Goal: Check status: Check status

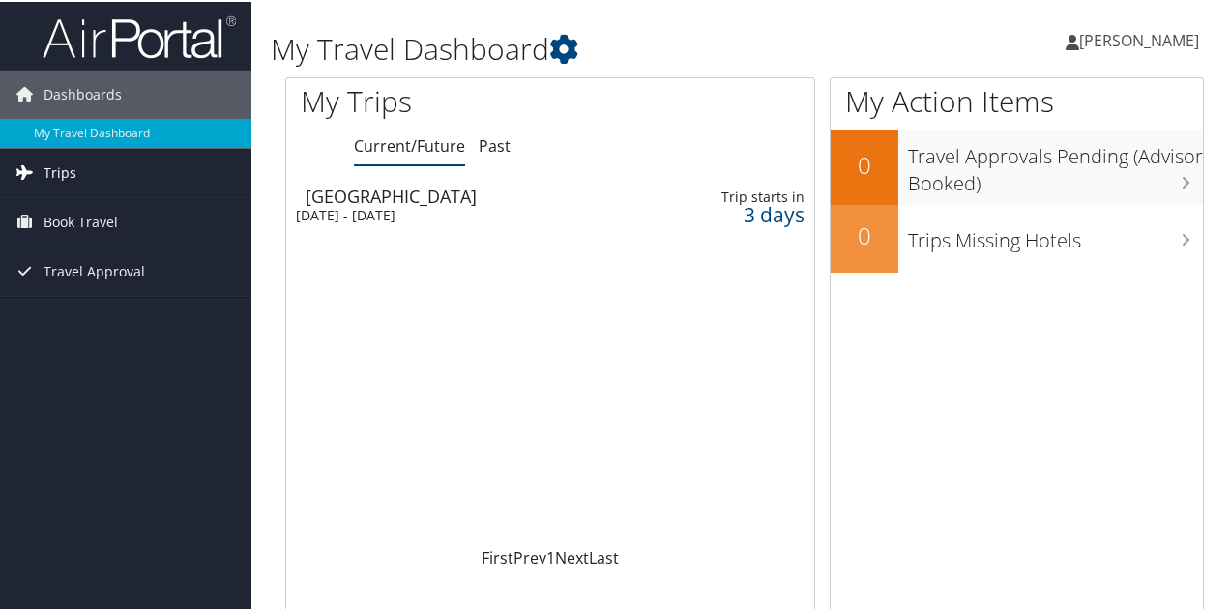
click at [178, 188] on link "Trips" at bounding box center [126, 171] width 252 height 48
click at [486, 151] on link "Past" at bounding box center [495, 143] width 32 height 21
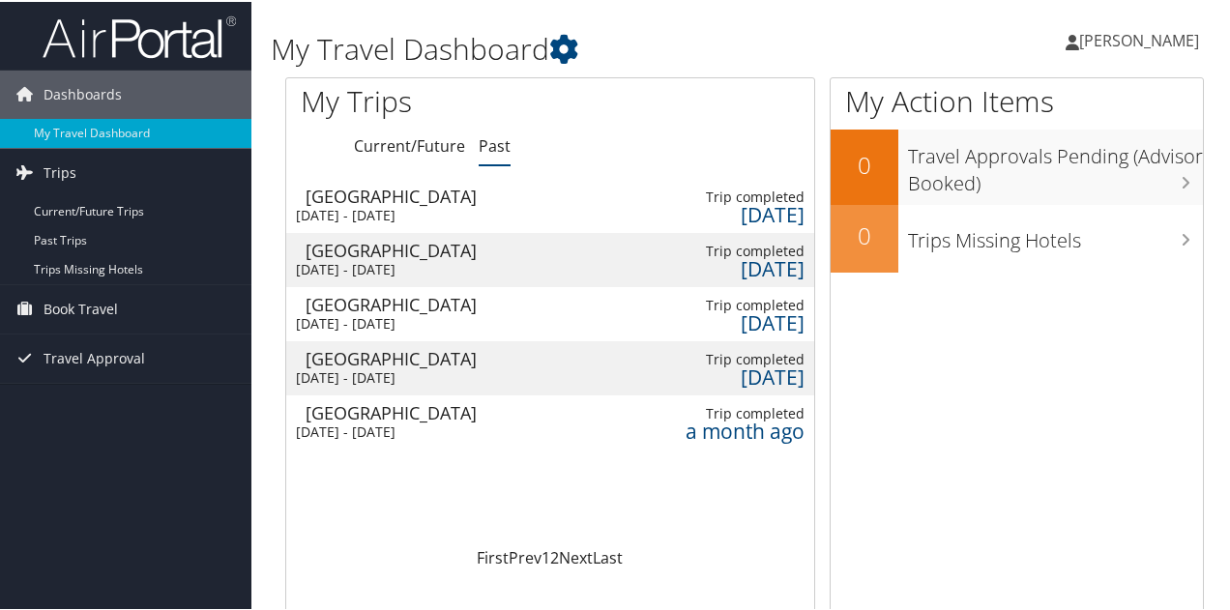
click at [439, 317] on div "[DATE] - [DATE]" at bounding box center [445, 321] width 298 height 17
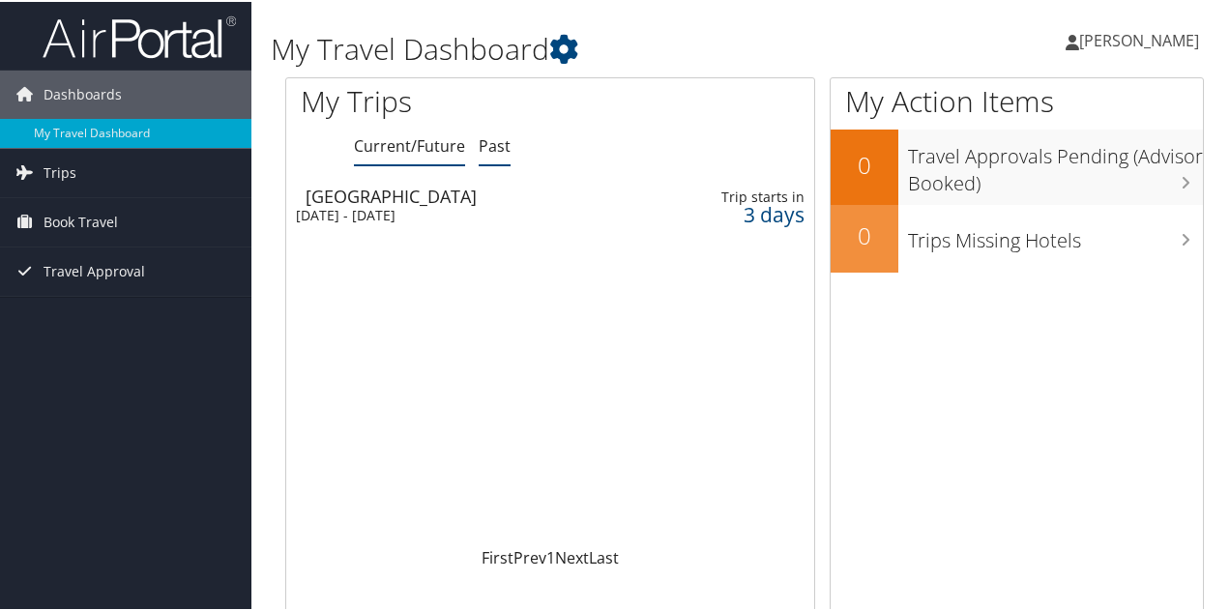
click at [490, 160] on li "Past" at bounding box center [495, 145] width 32 height 35
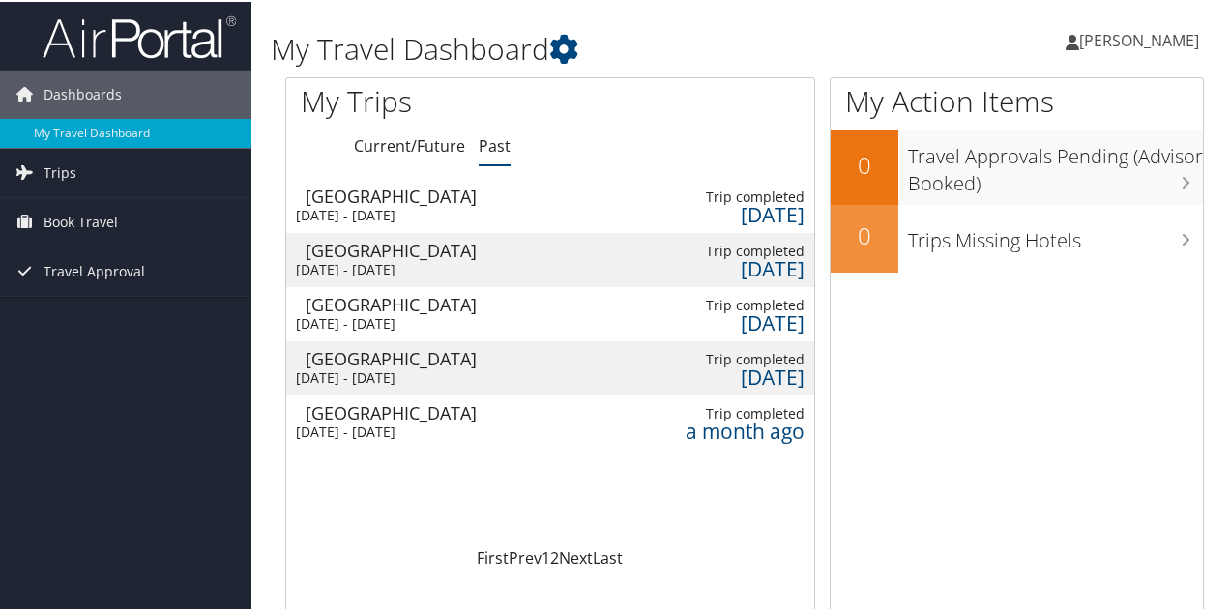
click at [493, 262] on div "Tue 23 Sep 2025 - Wed 24 Sep 2025" at bounding box center [445, 267] width 298 height 17
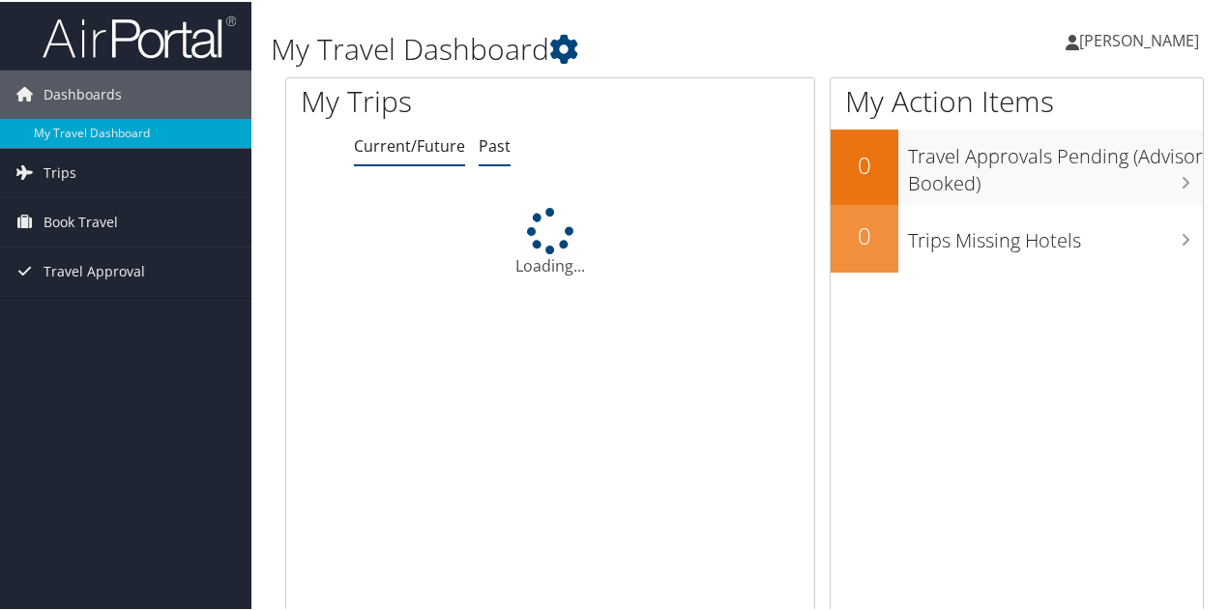
click at [488, 147] on link "Past" at bounding box center [495, 143] width 32 height 21
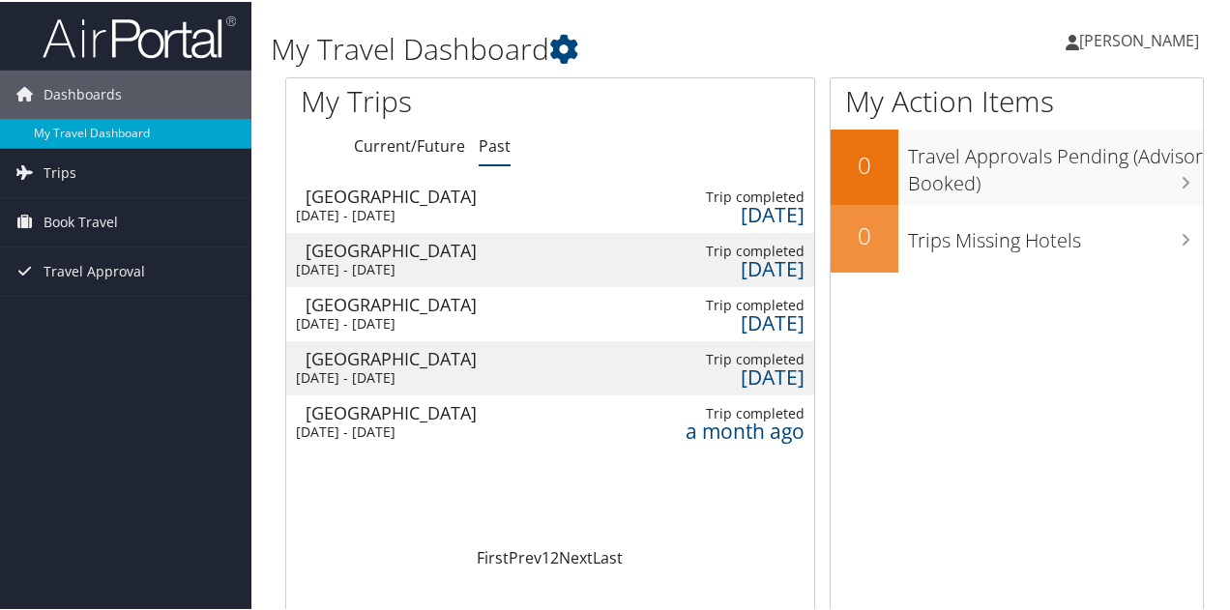
click at [379, 254] on div "[GEOGRAPHIC_DATA]" at bounding box center [451, 248] width 291 height 17
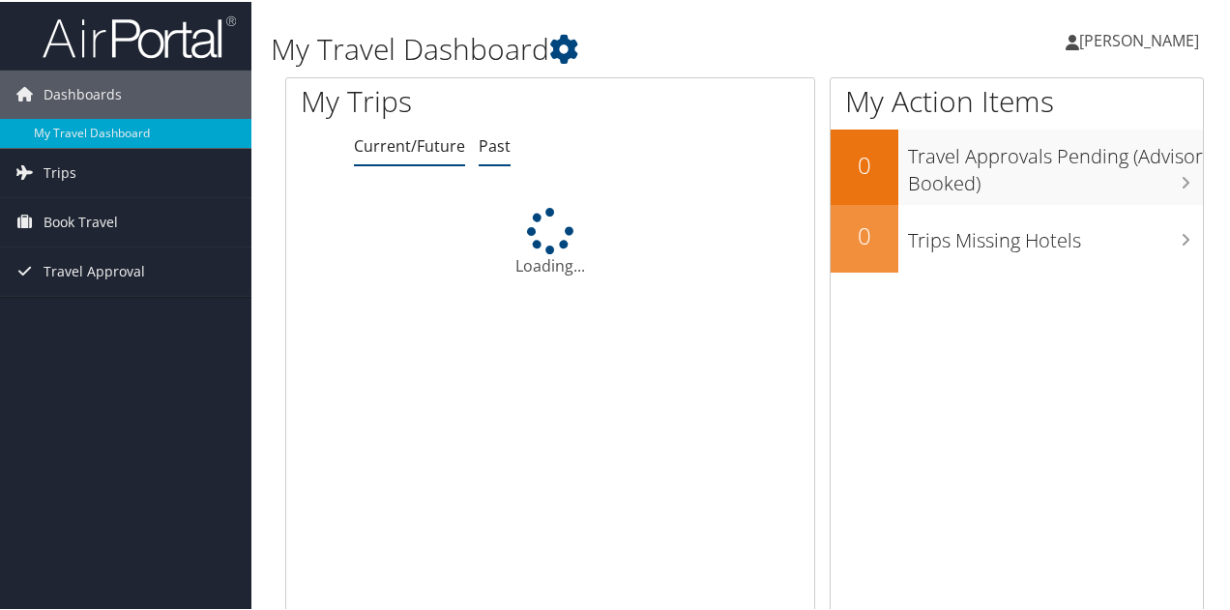
click at [489, 148] on link "Past" at bounding box center [495, 143] width 32 height 21
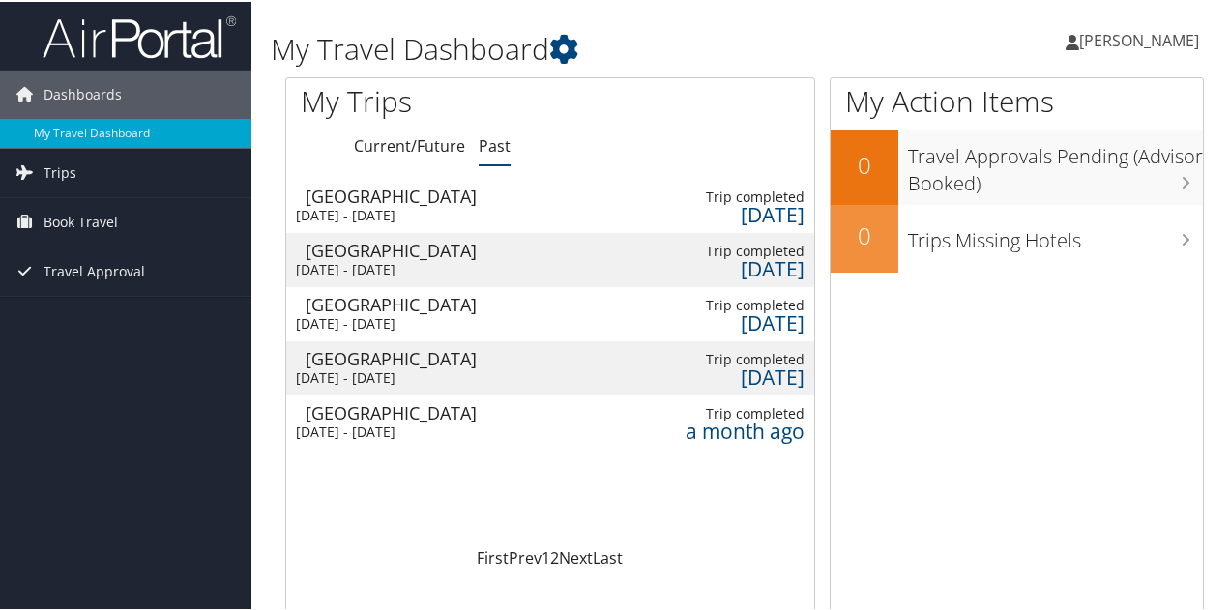
click at [478, 208] on div "Tue 30 Sep 2025 - Wed 1 Oct 2025" at bounding box center [441, 213] width 291 height 17
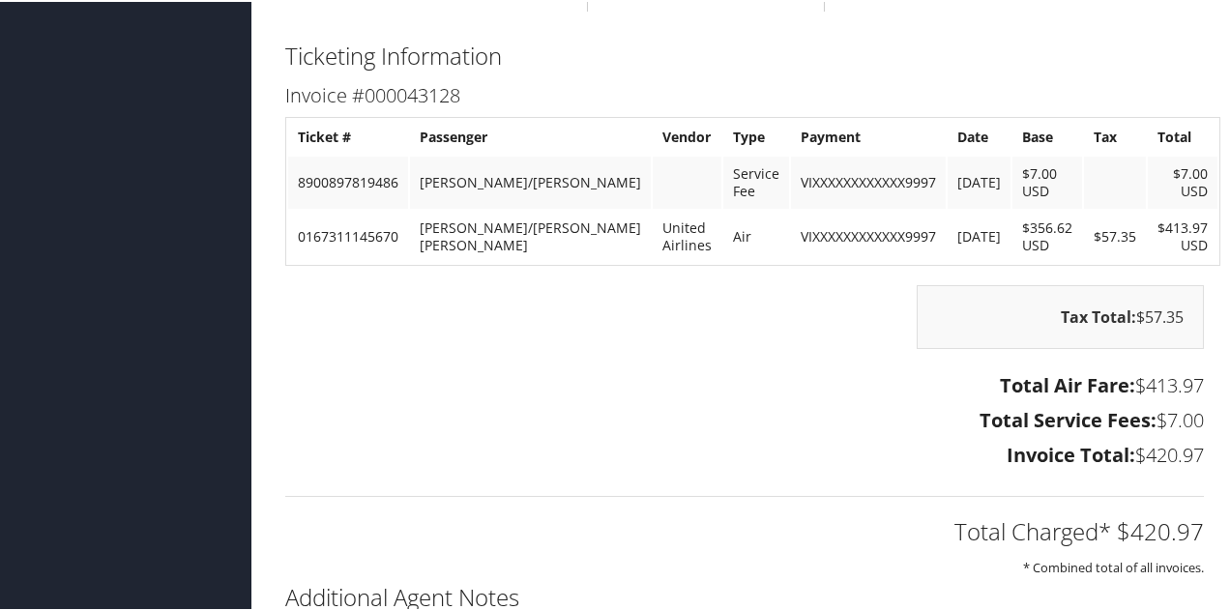
scroll to position [2178, 0]
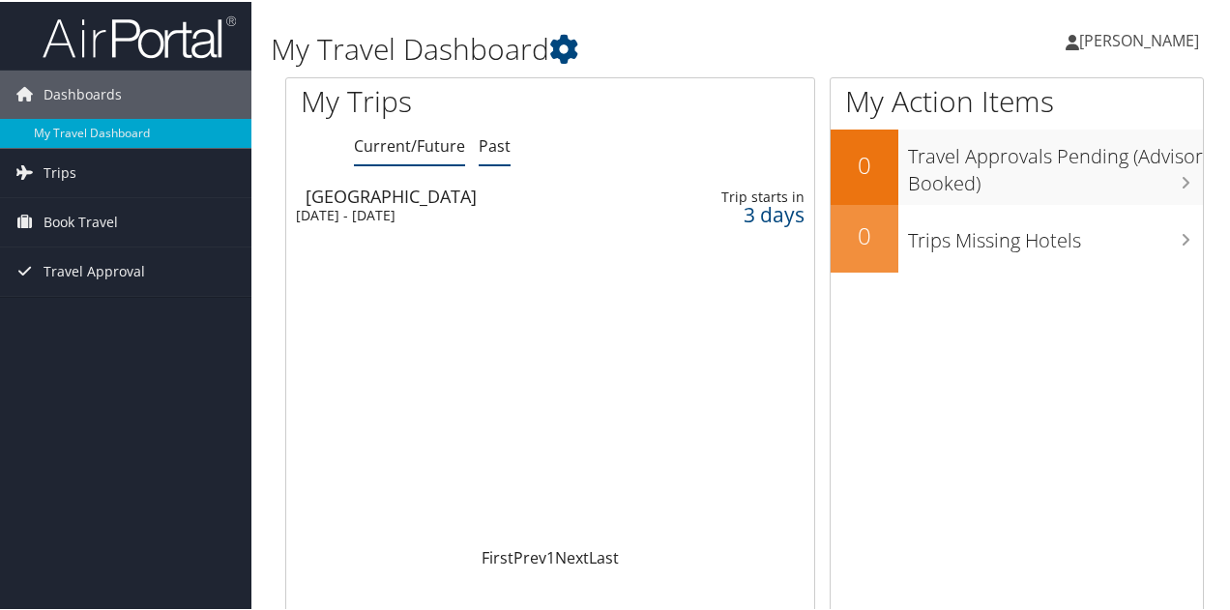
click at [479, 138] on link "Past" at bounding box center [495, 143] width 32 height 21
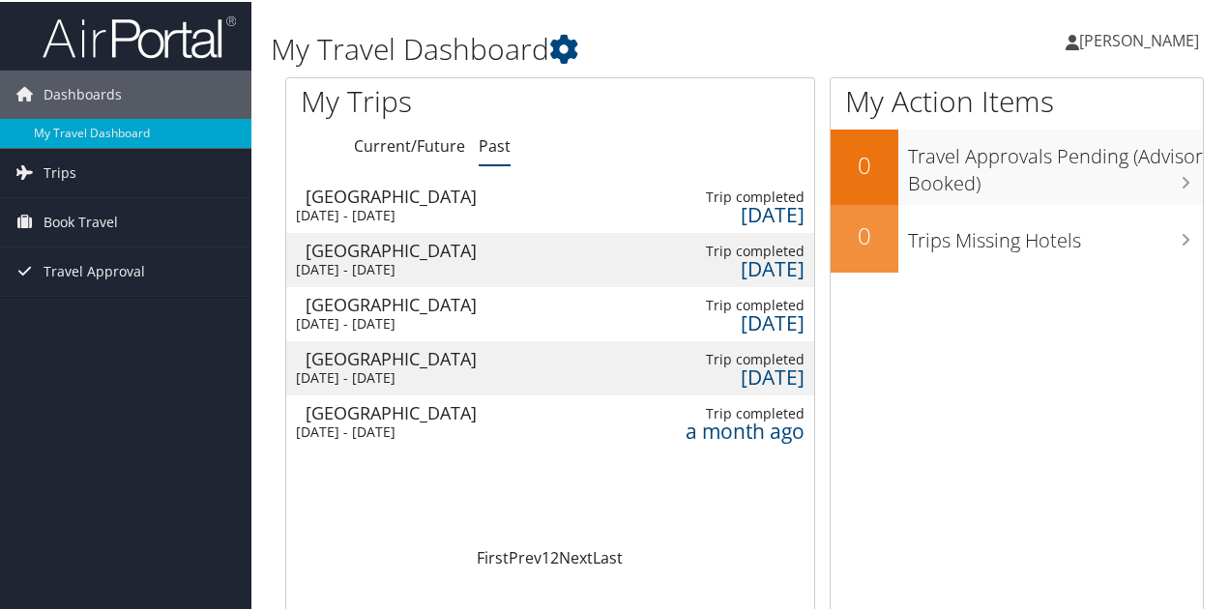
click at [461, 205] on div "Tue 30 Sep 2025 - Wed 1 Oct 2025" at bounding box center [445, 213] width 298 height 17
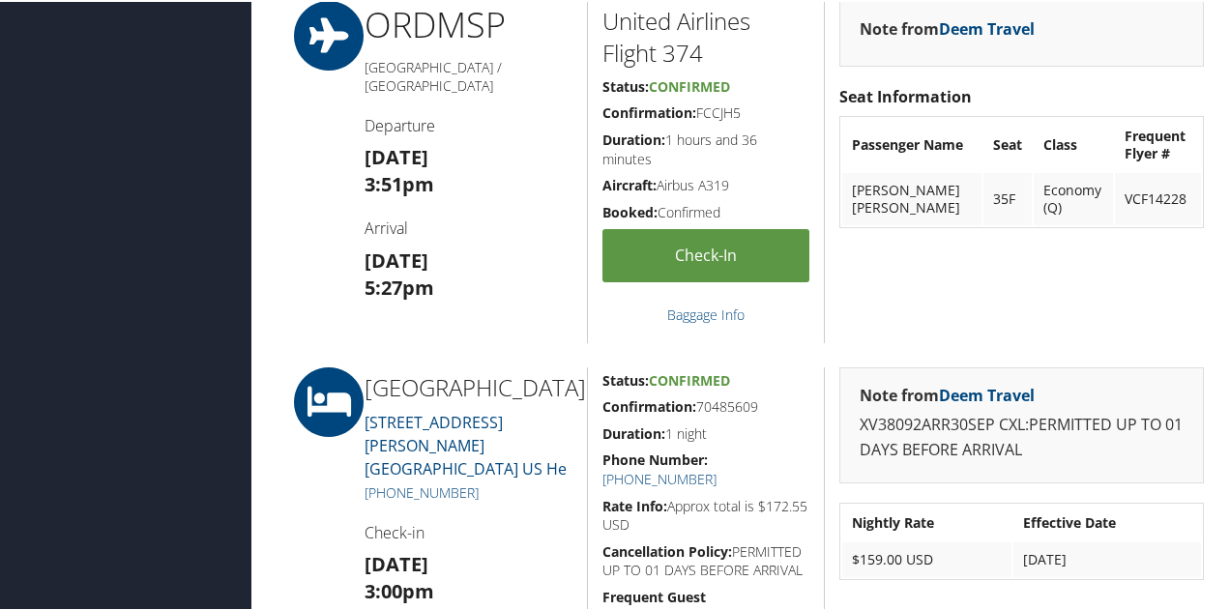
scroll to position [671, 0]
